Goal: Information Seeking & Learning: Learn about a topic

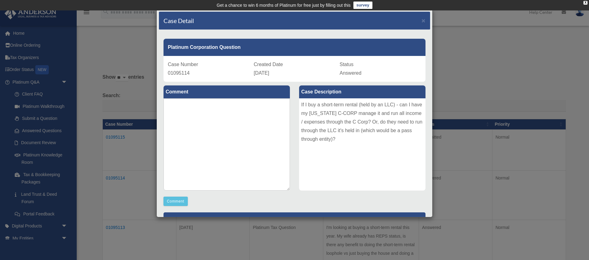
scroll to position [47, 0]
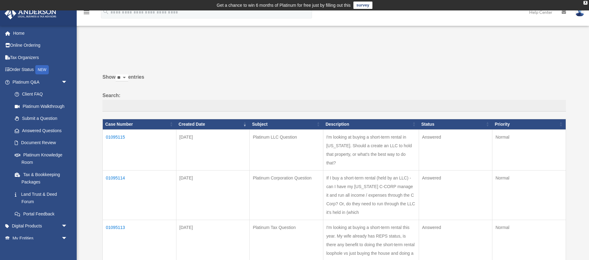
click at [119, 136] on td "01095115" at bounding box center [140, 149] width 74 height 41
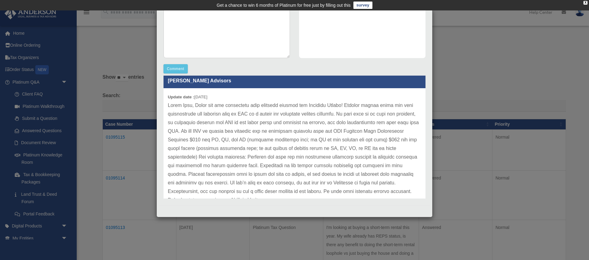
scroll to position [9, 0]
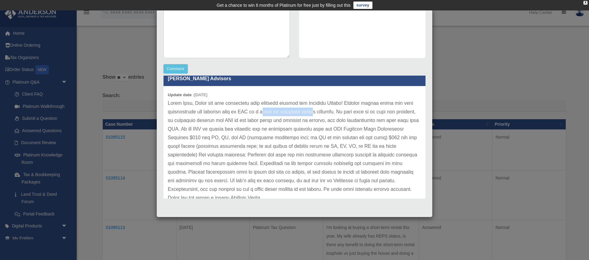
drag, startPoint x: 278, startPoint y: 110, endPoint x: 327, endPoint y: 112, distance: 48.2
click at [326, 112] on p at bounding box center [295, 150] width 254 height 103
click at [327, 112] on p at bounding box center [295, 150] width 254 height 103
drag, startPoint x: 227, startPoint y: 120, endPoint x: 291, endPoint y: 122, distance: 64.5
click at [286, 121] on p at bounding box center [295, 150] width 254 height 103
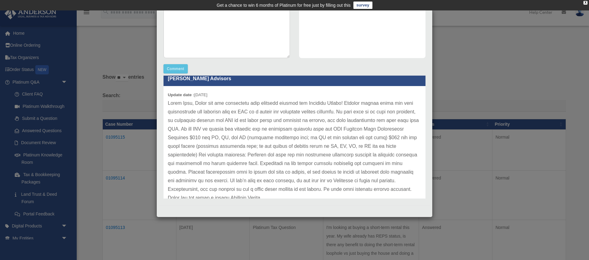
click at [291, 122] on p at bounding box center [295, 150] width 254 height 103
drag, startPoint x: 178, startPoint y: 129, endPoint x: 227, endPoint y: 130, distance: 49.1
click at [227, 130] on p at bounding box center [295, 150] width 254 height 103
click at [198, 130] on p at bounding box center [295, 150] width 254 height 103
click at [292, 128] on p at bounding box center [295, 150] width 254 height 103
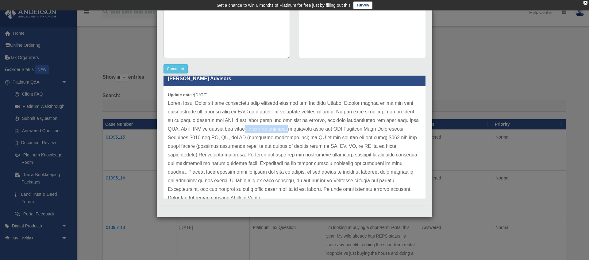
drag, startPoint x: 289, startPoint y: 129, endPoint x: 223, endPoint y: 129, distance: 66.0
click at [236, 129] on p at bounding box center [295, 150] width 254 height 103
drag, startPoint x: 316, startPoint y: 129, endPoint x: 348, endPoint y: 129, distance: 32.5
click at [326, 129] on p at bounding box center [295, 150] width 254 height 103
drag, startPoint x: 352, startPoint y: 129, endPoint x: 285, endPoint y: 126, distance: 67.9
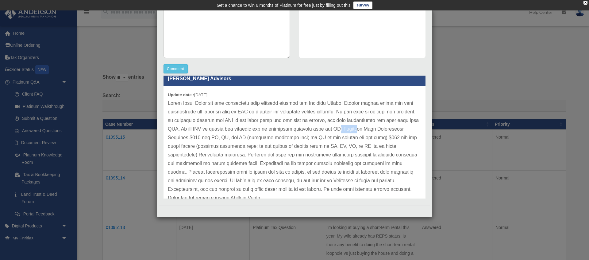
click at [298, 127] on p at bounding box center [295, 150] width 254 height 103
drag, startPoint x: 303, startPoint y: 129, endPoint x: 405, endPoint y: 129, distance: 102.5
click at [393, 129] on p at bounding box center [295, 150] width 254 height 103
drag, startPoint x: 397, startPoint y: 130, endPoint x: 295, endPoint y: 125, distance: 101.7
click at [311, 126] on p at bounding box center [295, 150] width 254 height 103
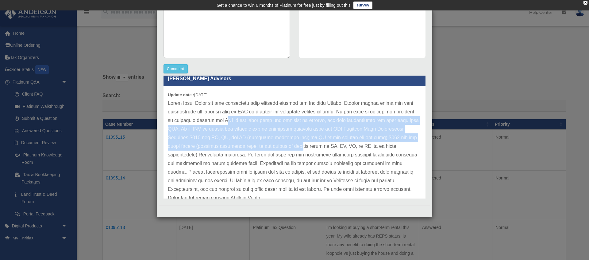
drag, startPoint x: 234, startPoint y: 123, endPoint x: 283, endPoint y: 146, distance: 54.1
click at [271, 144] on p at bounding box center [295, 150] width 254 height 103
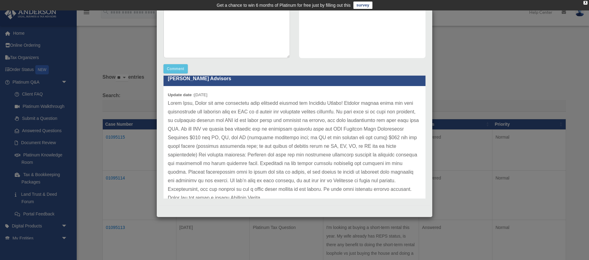
drag, startPoint x: 274, startPoint y: 141, endPoint x: 265, endPoint y: 141, distance: 8.9
click at [273, 141] on p at bounding box center [295, 150] width 254 height 103
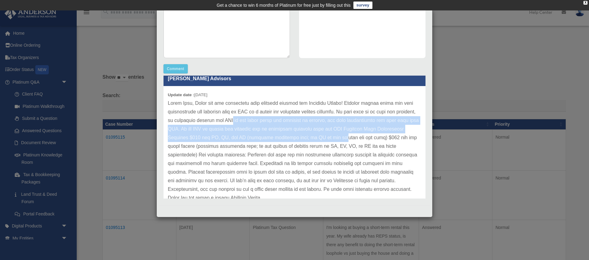
drag, startPoint x: 257, startPoint y: 128, endPoint x: 312, endPoint y: 141, distance: 56.4
click at [313, 141] on p at bounding box center [295, 150] width 254 height 103
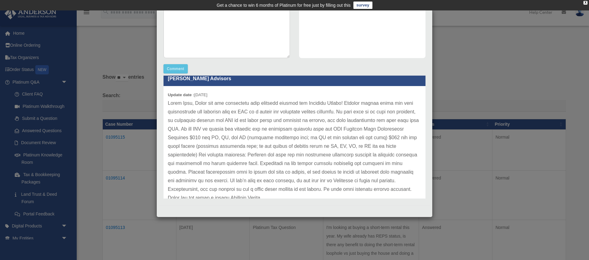
click at [316, 137] on p at bounding box center [295, 150] width 254 height 103
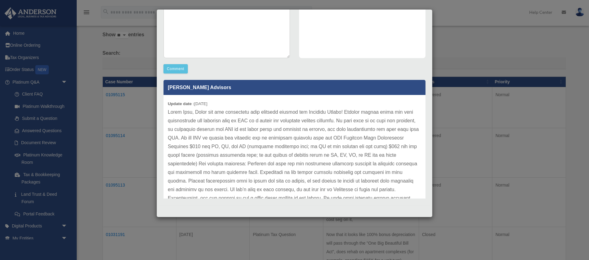
scroll to position [0, 0]
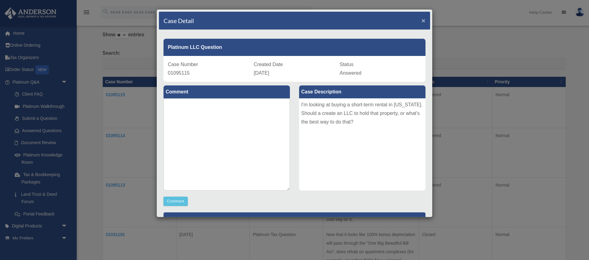
click at [424, 21] on span "×" at bounding box center [424, 20] width 4 height 7
